Goal: Information Seeking & Learning: Learn about a topic

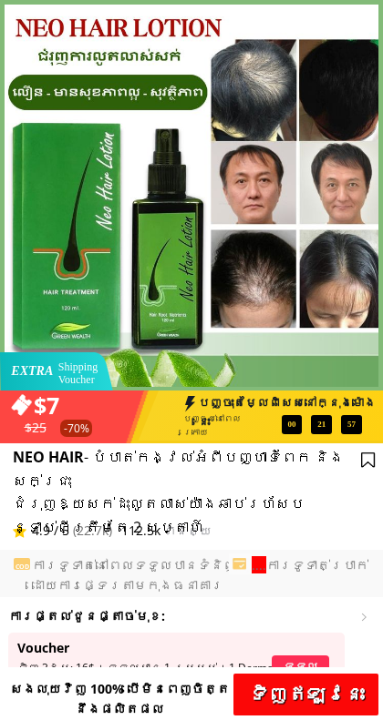
scroll to position [267, 0]
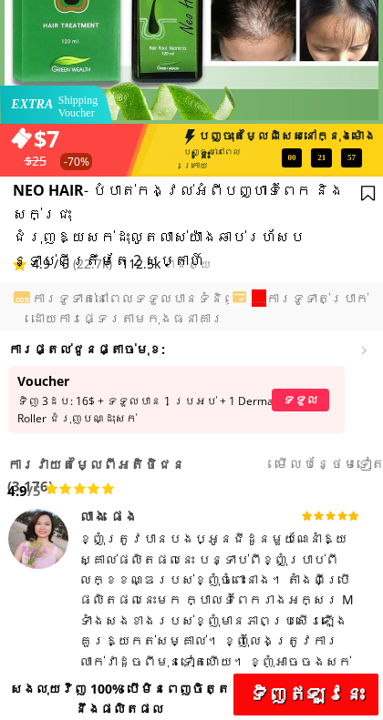
click at [318, 402] on p "ទទួល" at bounding box center [299, 400] width 57 height 23
click at [312, 414] on div at bounding box center [176, 399] width 336 height 67
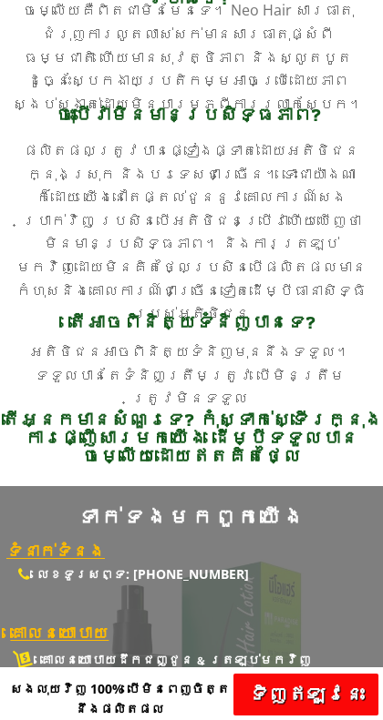
scroll to position [7299, 0]
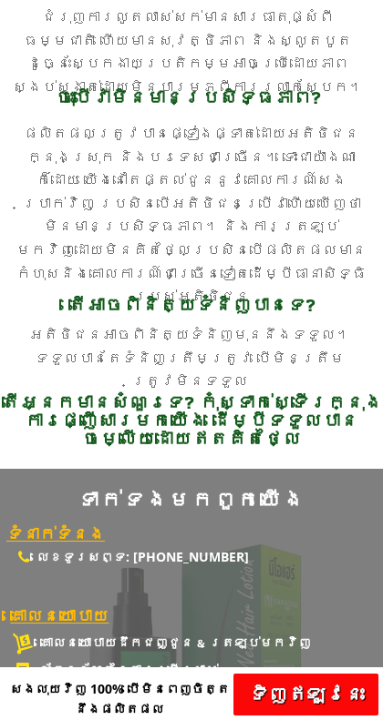
click at [292, 411] on h3 "តើអ្នកមានសំណួរទេ? កុំស្ទាក់ស្ទើរក្នុងការផ្ញើសារមកយើង ដើម្បីទទួលបានចម្លើយដោយឥតគិ…" at bounding box center [191, 420] width 383 height 55
click at [299, 411] on h3 "តើអ្នកមានសំណួរទេ? កុំស្ទាក់ស្ទើរក្នុងការផ្ញើសារមកយើង ដើម្បីទទួលបានចម្លើយដោយឥតគិ…" at bounding box center [191, 420] width 383 height 55
click at [304, 430] on h3 "តើអ្នកមានសំណួរទេ? កុំស្ទាក់ស្ទើរក្នុងការផ្ញើសារមកយើង ដើម្បីទទួលបានចម្លើយដោយឥតគិ…" at bounding box center [191, 420] width 383 height 55
copy h3 "គិត"
click at [194, 83] on span "ចុះបើវាមិនមានប្រសិទ្ធភាព?" at bounding box center [188, 97] width 265 height 29
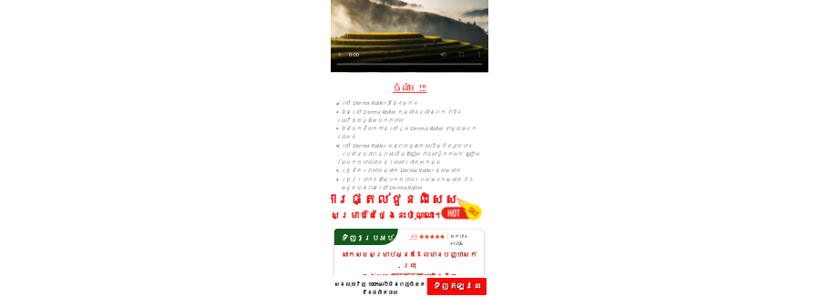
scroll to position [3518, 0]
